Goal: Task Accomplishment & Management: Use online tool/utility

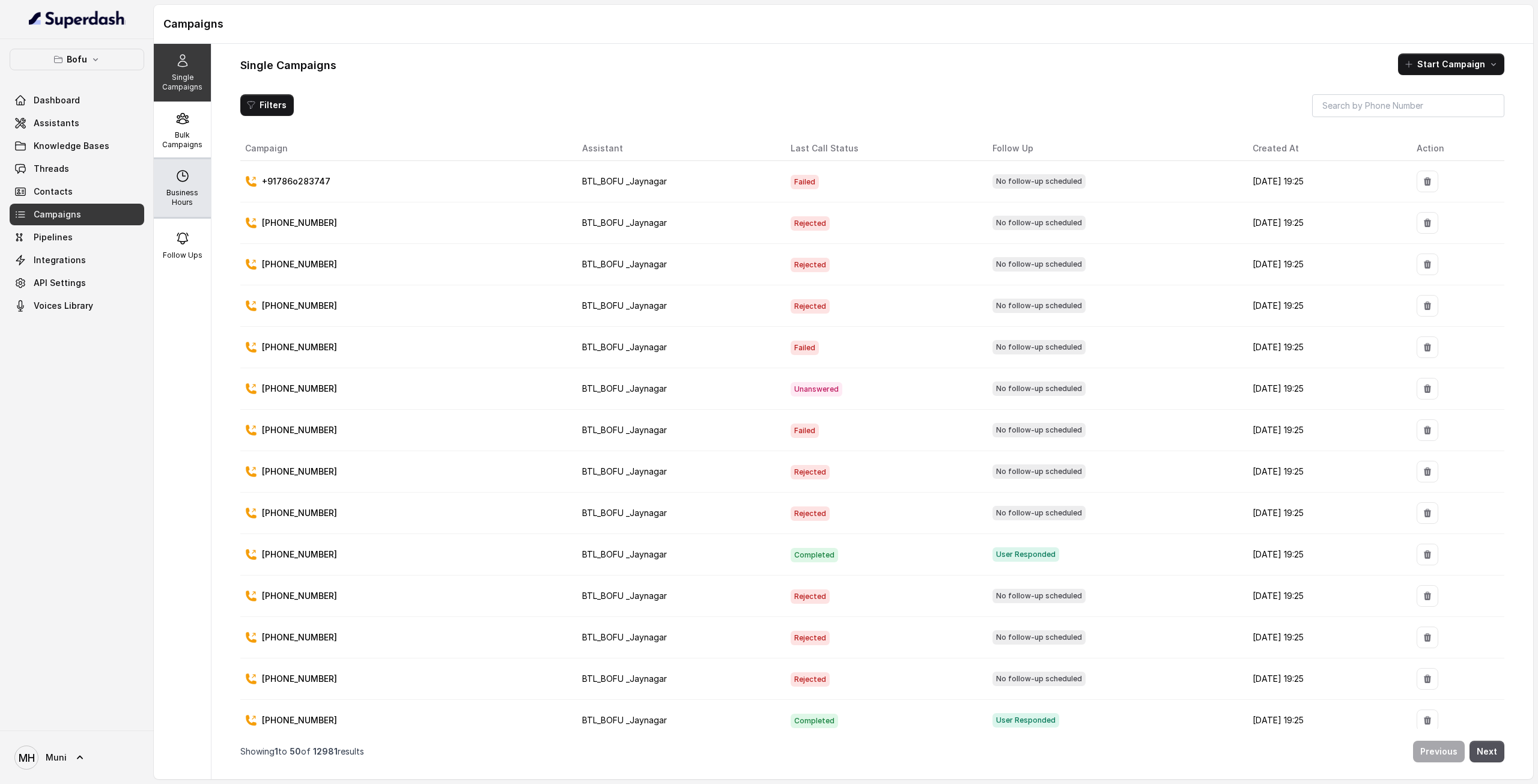
click at [183, 161] on div "Business Hours" at bounding box center [182, 188] width 57 height 58
select select "UTC"
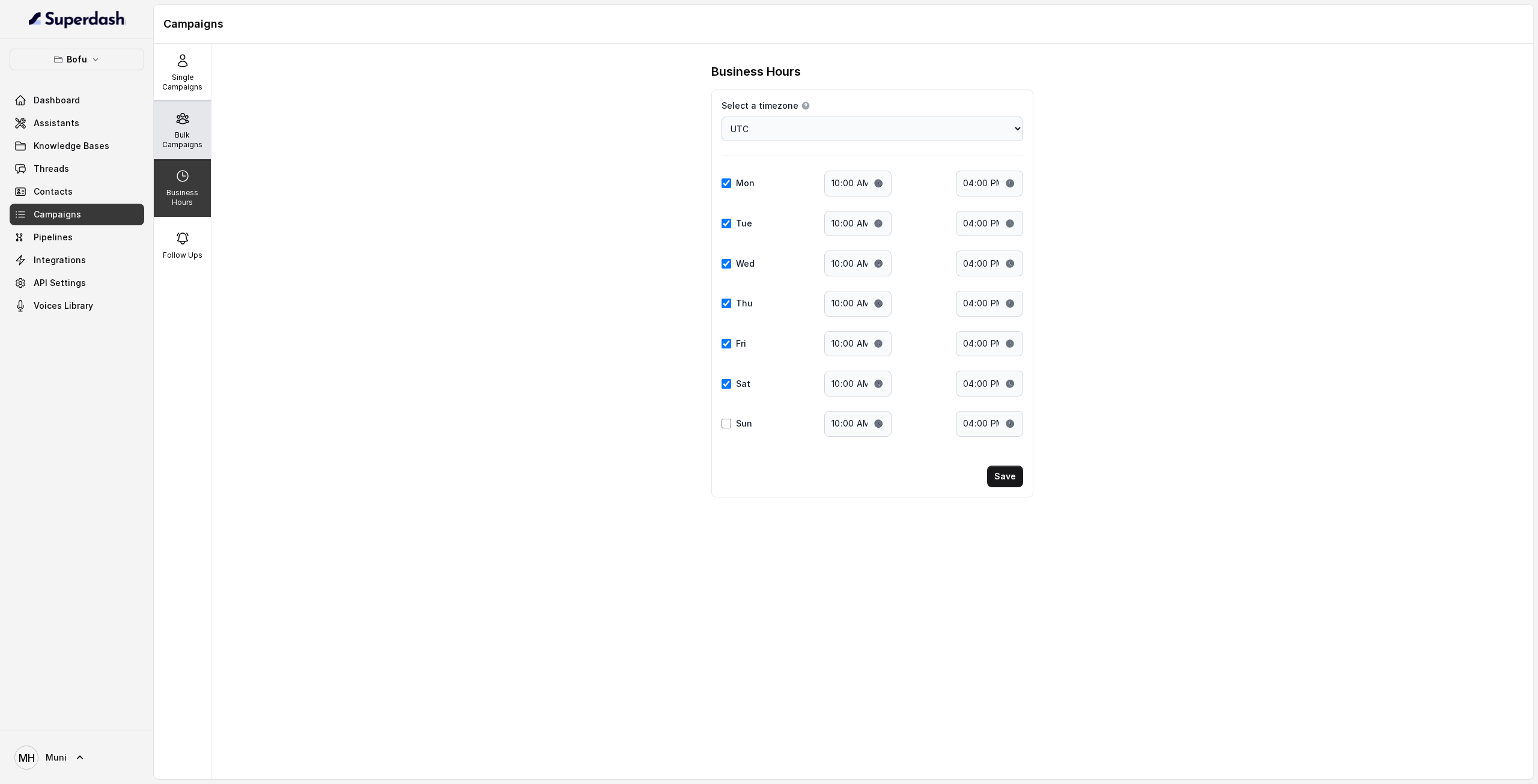
click at [180, 144] on p "Bulk Campaigns" at bounding box center [182, 139] width 48 height 19
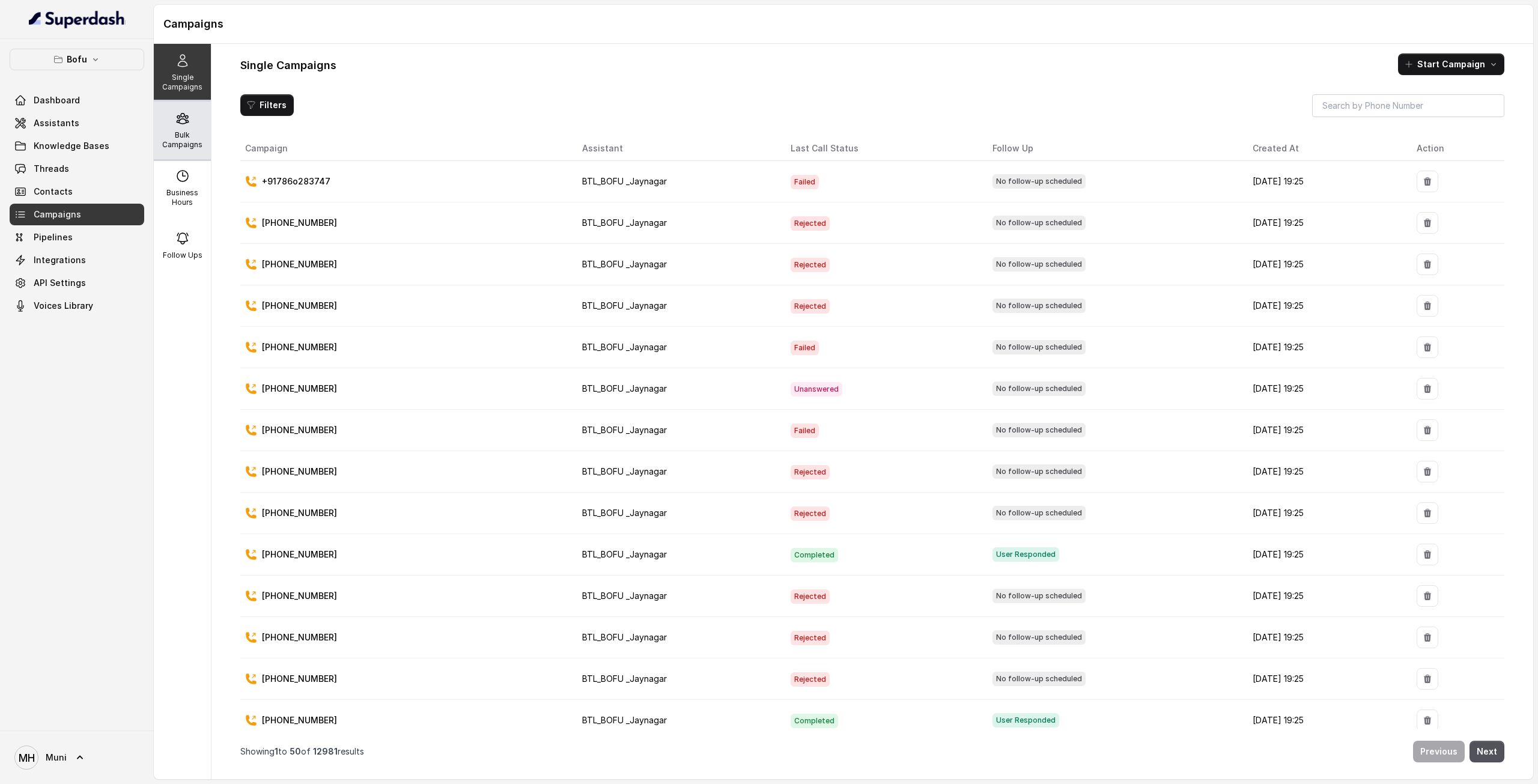
click at [162, 129] on div "Bulk Campaigns" at bounding box center [182, 130] width 57 height 58
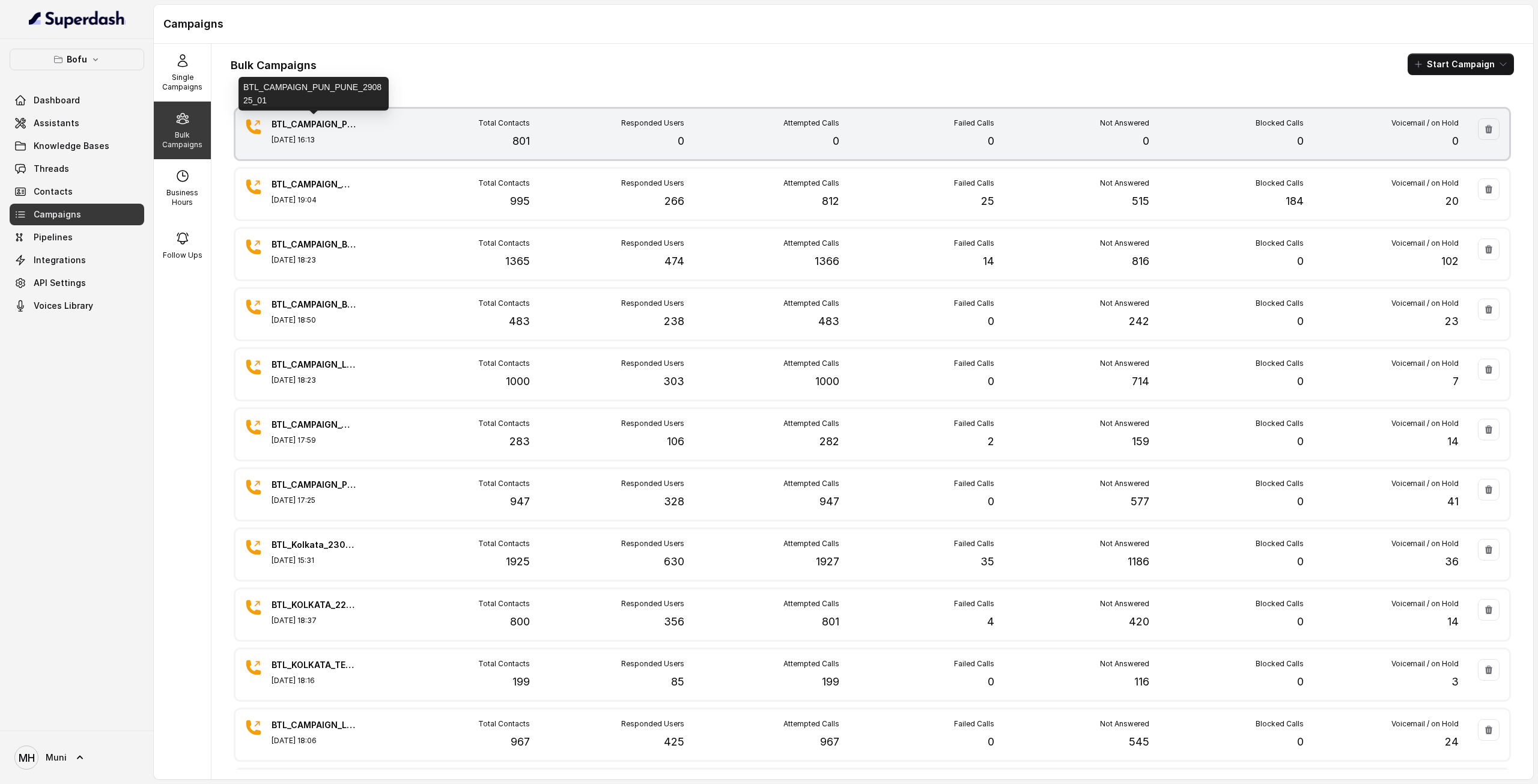
click at [310, 126] on p "BTL_CAMPAIGN_PUN_PUNE_290825_01" at bounding box center [314, 124] width 84 height 12
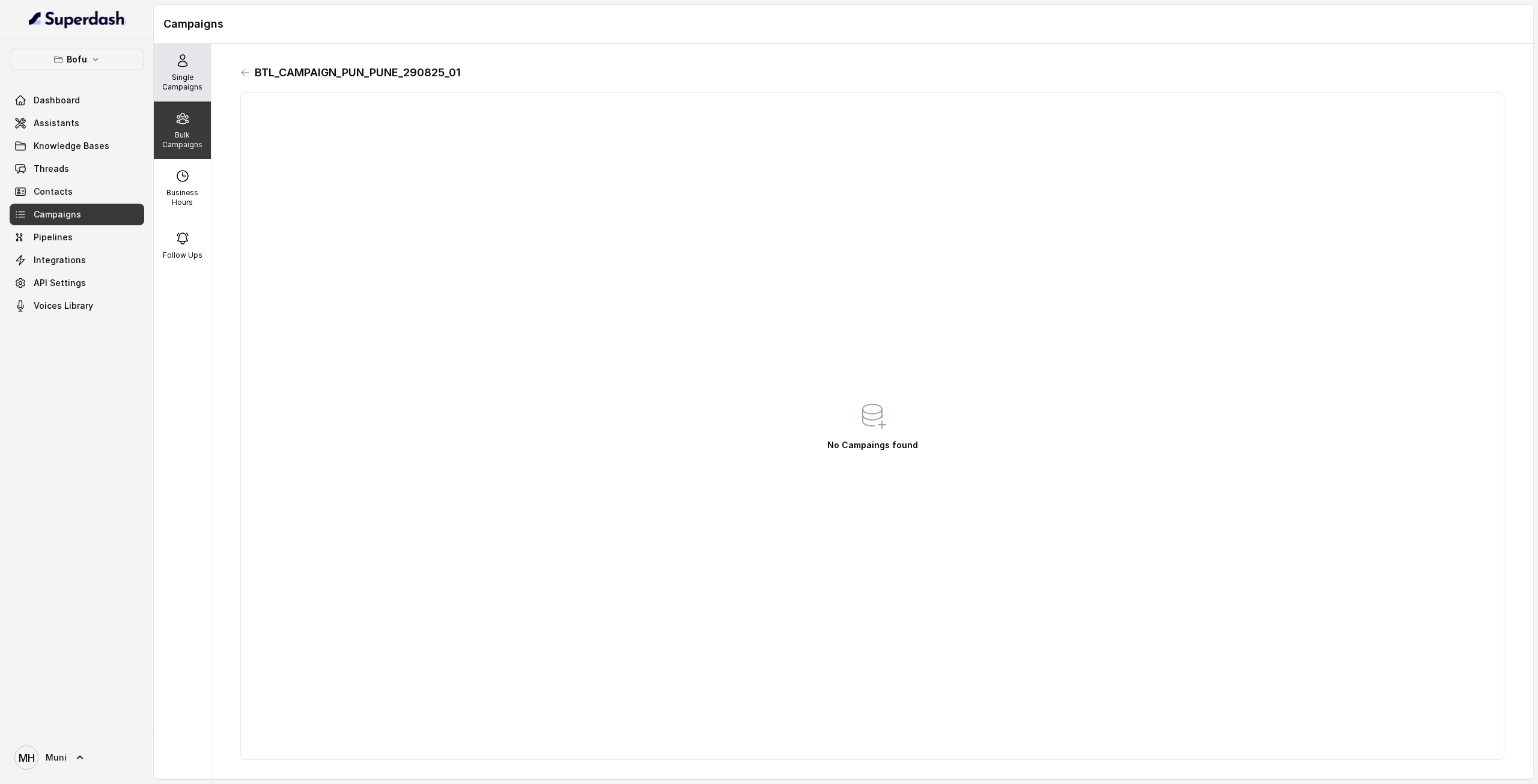
click at [177, 94] on div "Single Campaigns" at bounding box center [182, 73] width 57 height 58
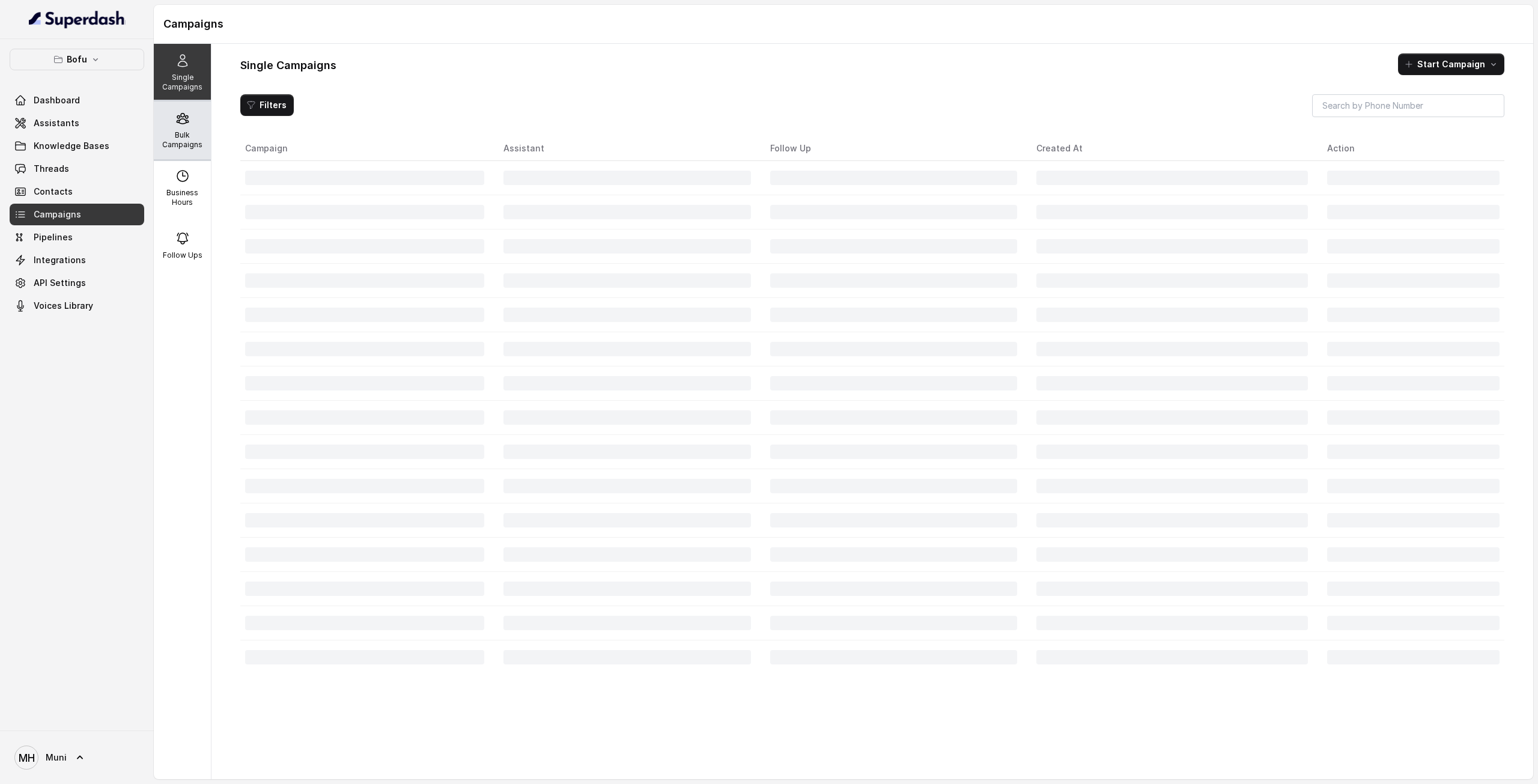
click at [177, 129] on div "Bulk Campaigns" at bounding box center [182, 130] width 57 height 58
